Goal: Task Accomplishment & Management: Complete application form

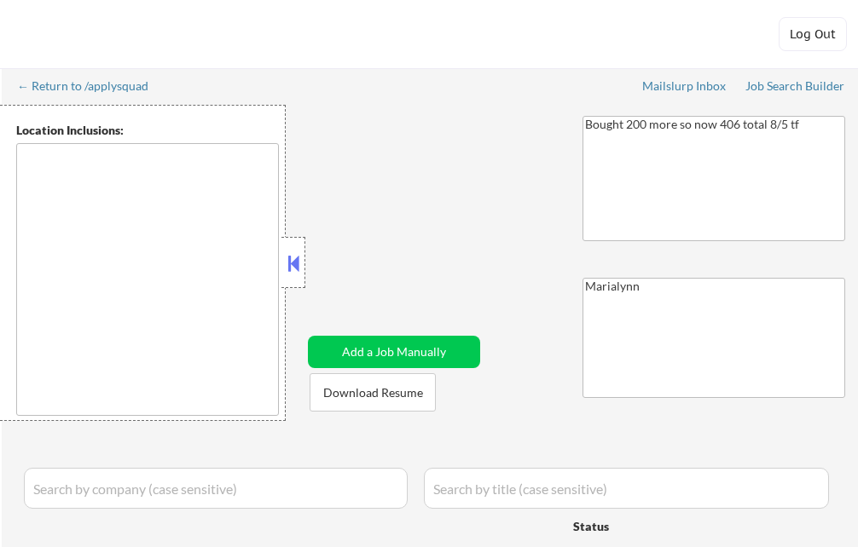
type textarea "[GEOGRAPHIC_DATA], [GEOGRAPHIC_DATA] [GEOGRAPHIC_DATA], [GEOGRAPHIC_DATA] [GEOG…"
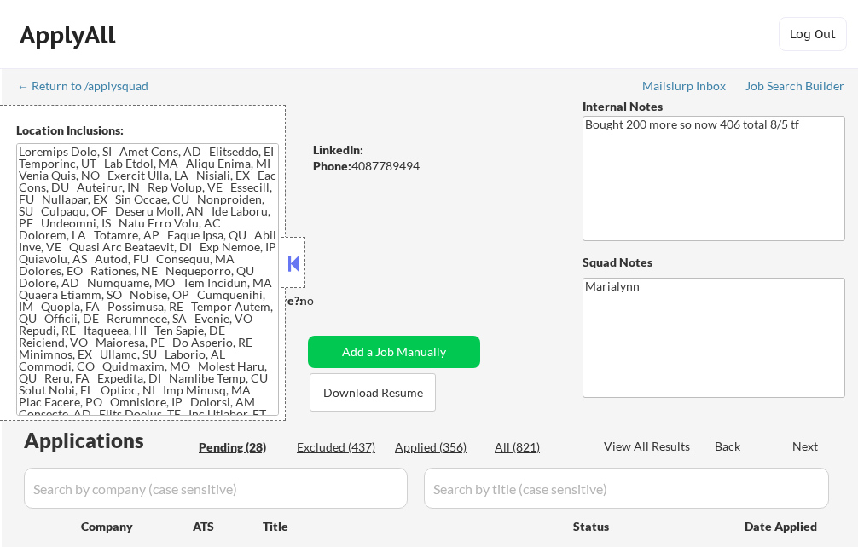
select select ""pending""
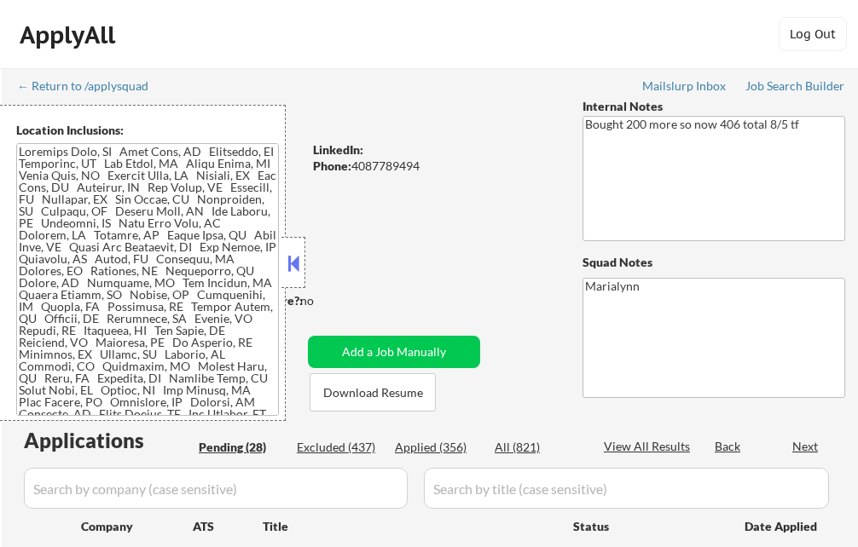
select select ""pending""
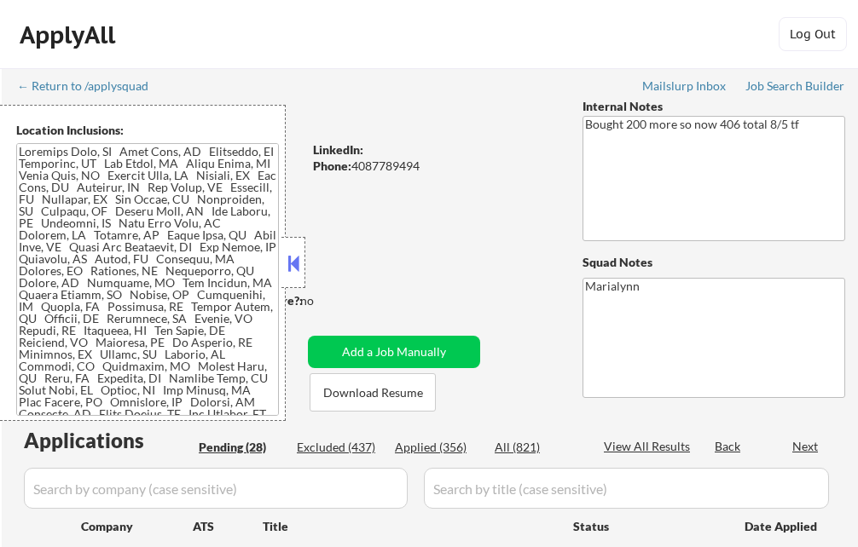
select select ""pending""
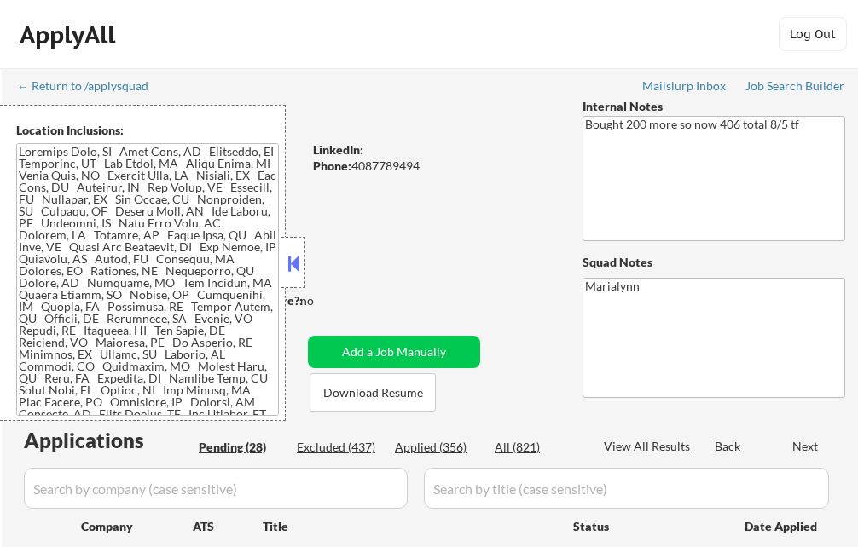
select select ""pending""
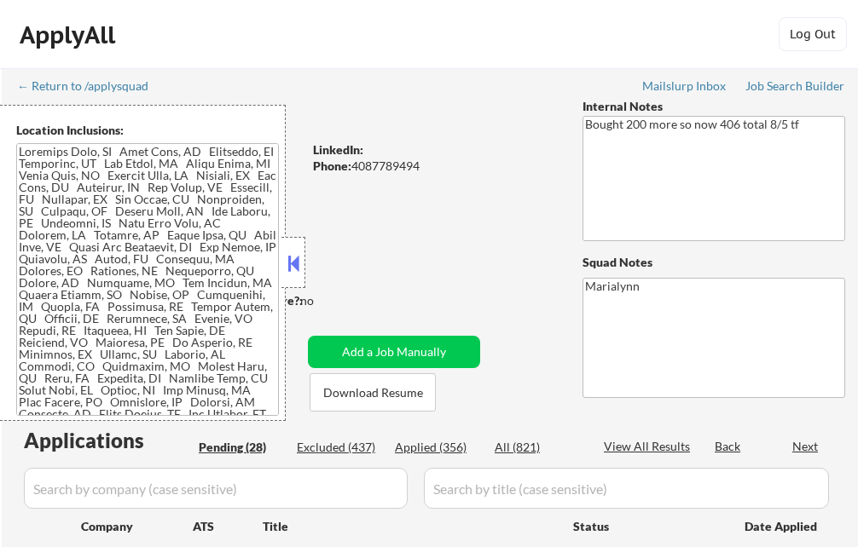
select select ""pending""
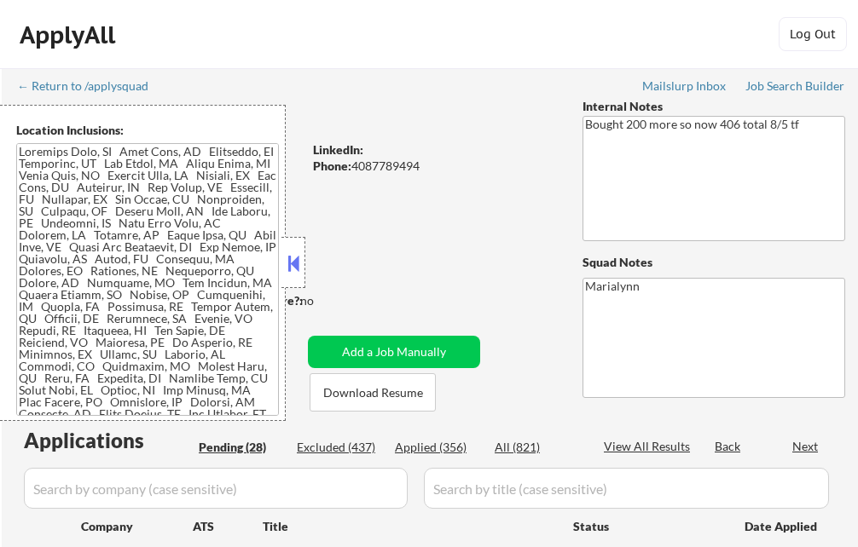
select select ""pending""
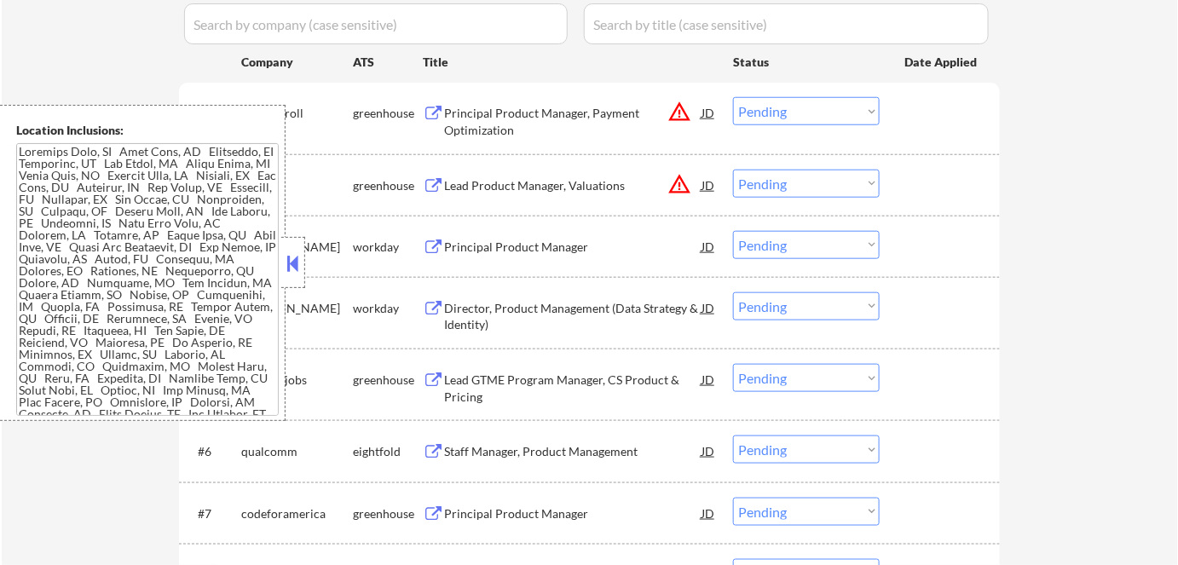
scroll to position [154, 0]
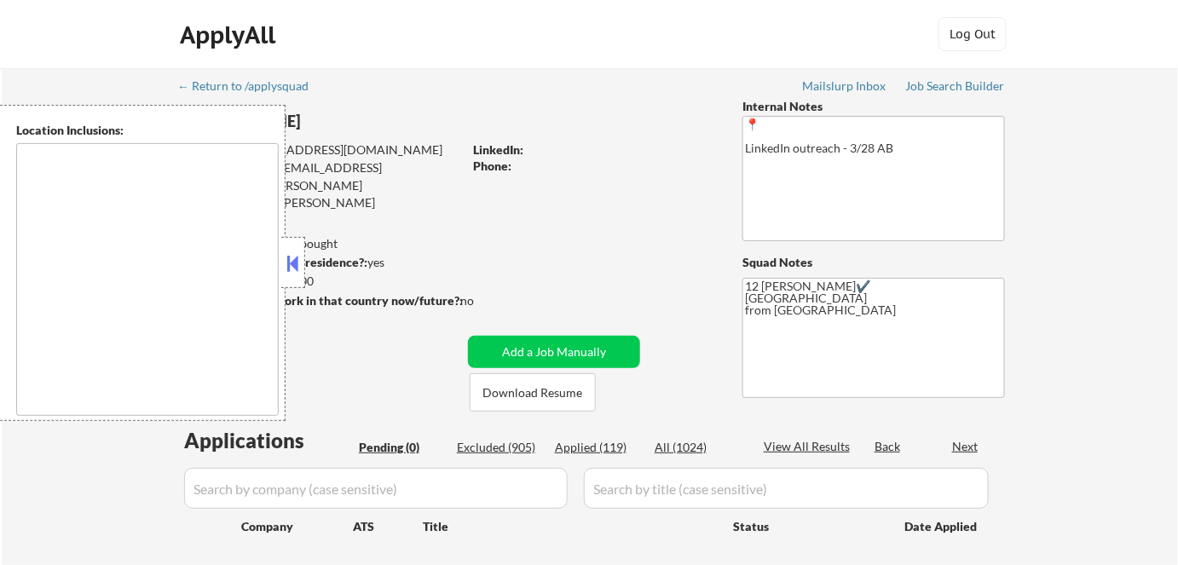
type textarea "Remote US Anywhere in [GEOGRAPHIC_DATA] [GEOGRAPHIC_DATA], [GEOGRAPHIC_DATA] [G…"
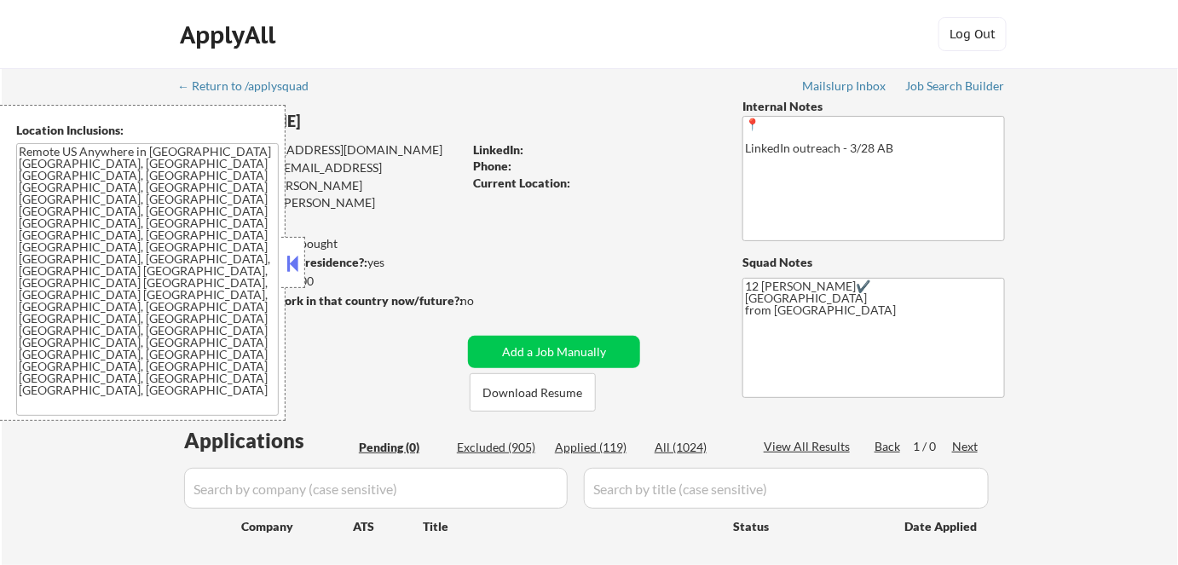
click at [293, 257] on button at bounding box center [293, 264] width 19 height 26
